Goal: Find specific page/section

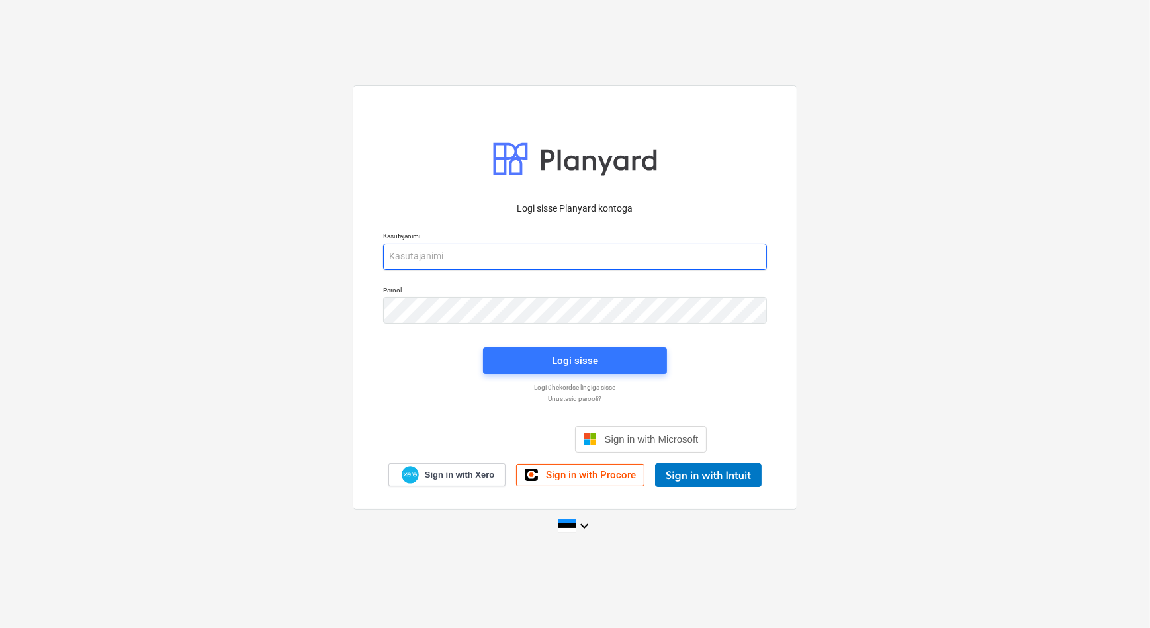
click at [490, 253] on input "email" at bounding box center [575, 256] width 384 height 26
type input "[EMAIL_ADDRESS][DOMAIN_NAME]"
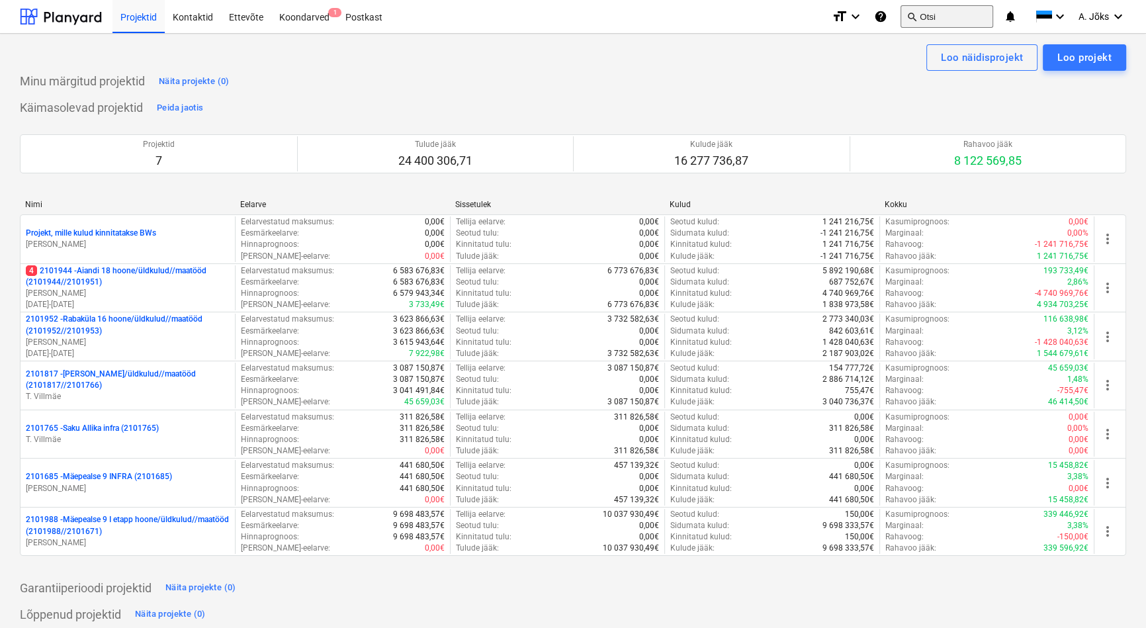
click at [940, 15] on button "search Otsi" at bounding box center [946, 16] width 93 height 22
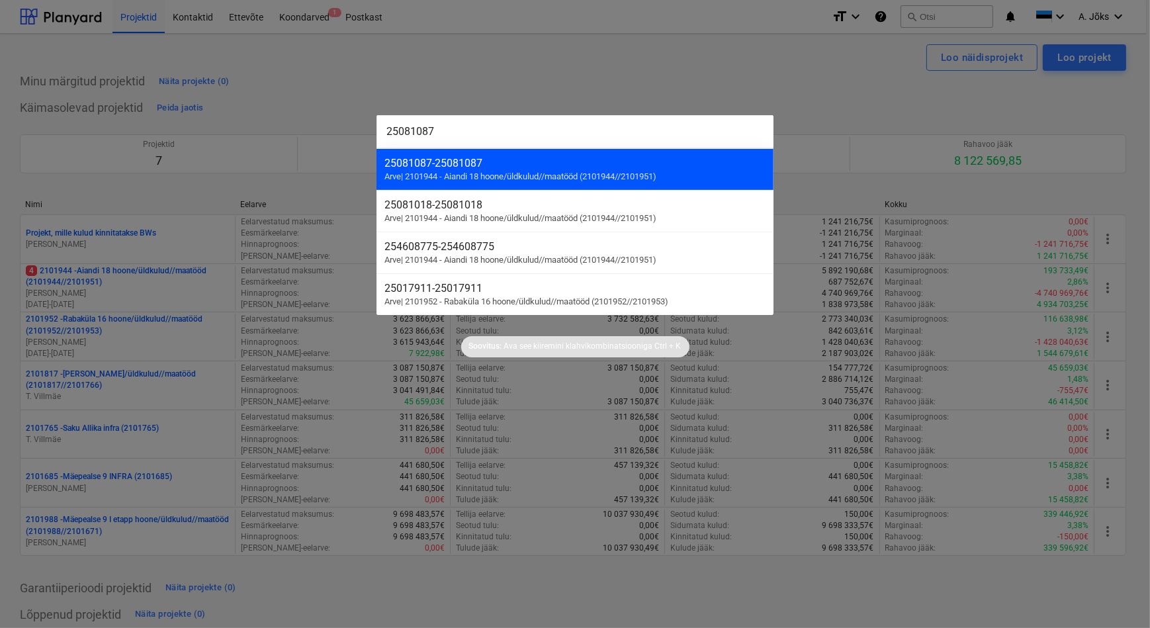
type input "25081087"
click at [459, 176] on span "Arve | 2101944 - Aiandi 18 hoone/üldkulud//maatööd (2101944//2101951)" at bounding box center [520, 176] width 272 height 10
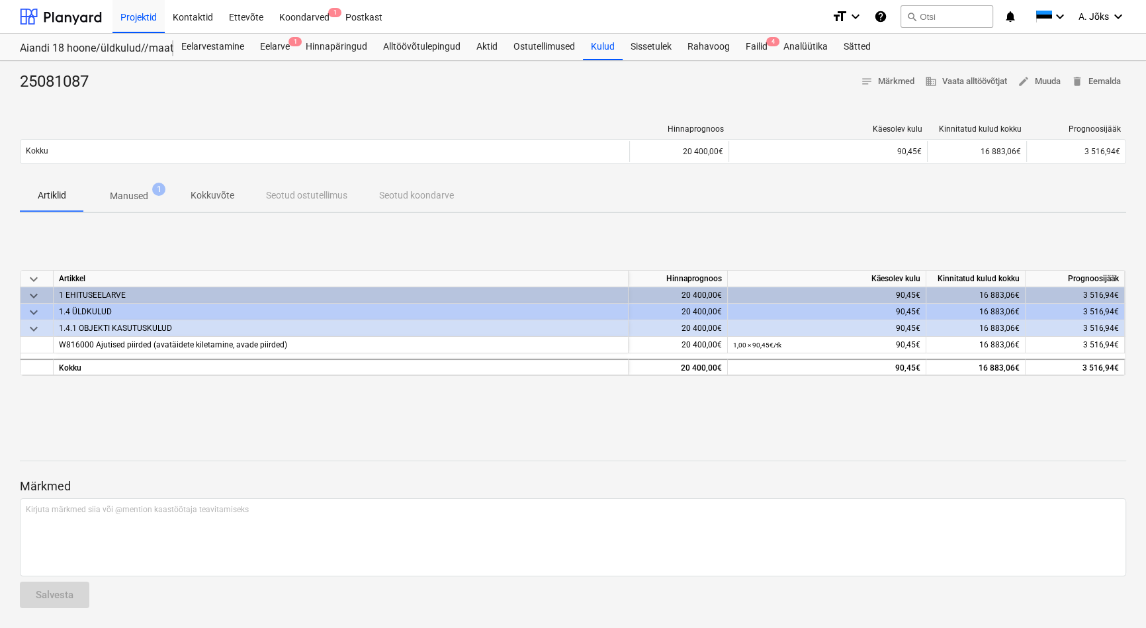
scroll to position [1, 0]
click at [127, 198] on p "Manused" at bounding box center [129, 196] width 38 height 14
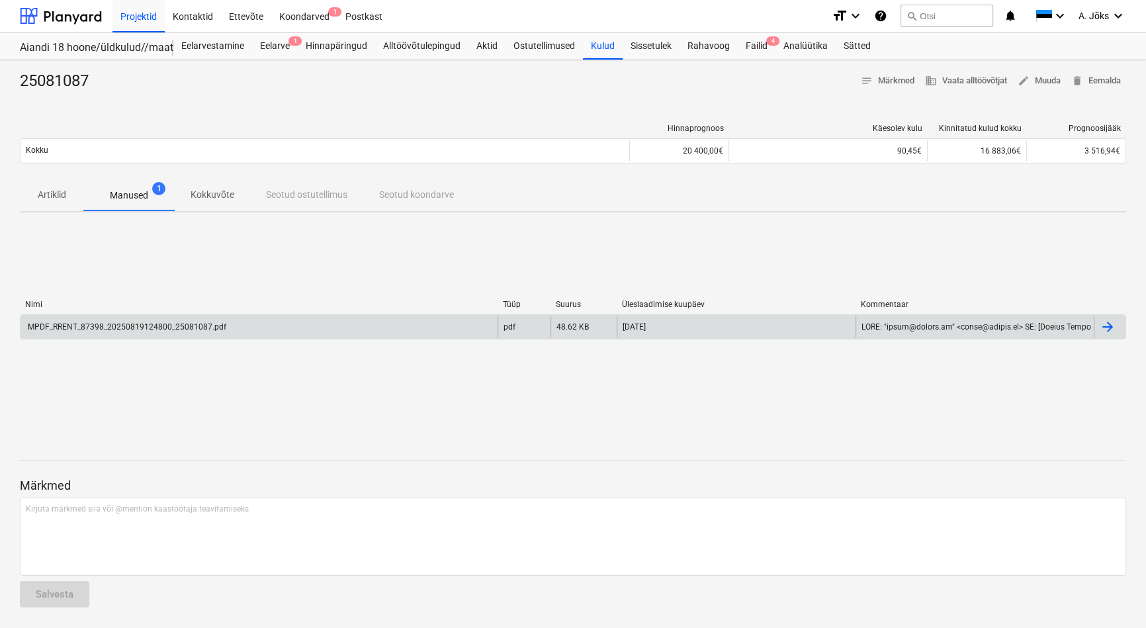
click at [193, 327] on div "MPDF_RRENT_87398_20250819124800_25081087.pdf" at bounding box center [126, 326] width 200 height 9
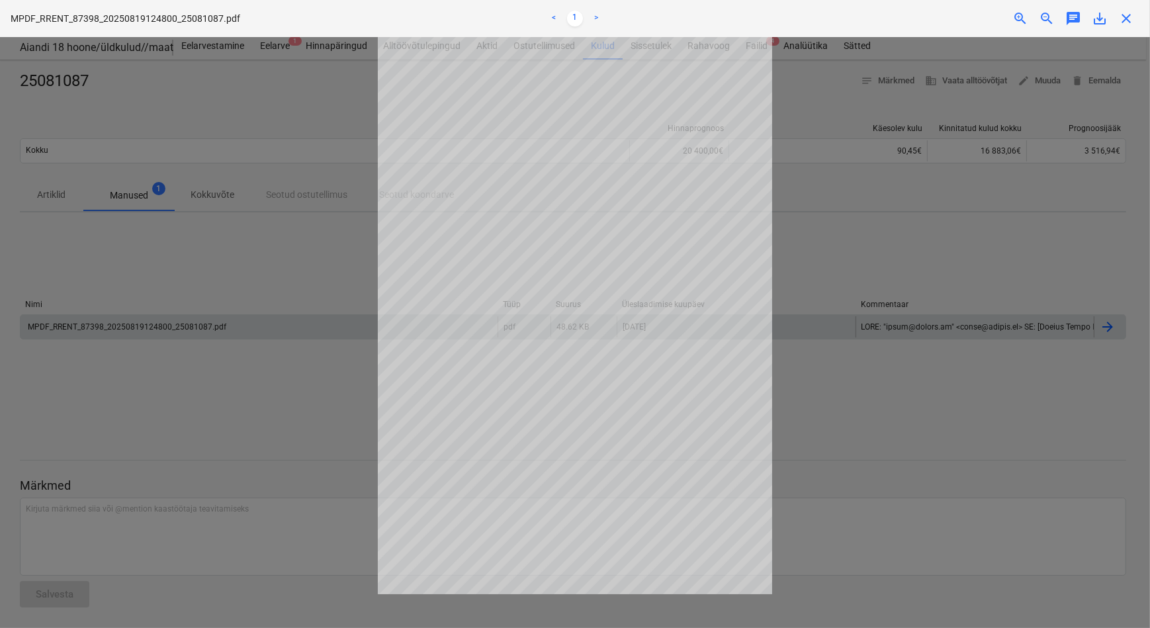
click at [826, 330] on div at bounding box center [575, 332] width 1150 height 591
click at [258, 128] on div at bounding box center [575, 332] width 1150 height 591
